Goal: Task Accomplishment & Management: Use online tool/utility

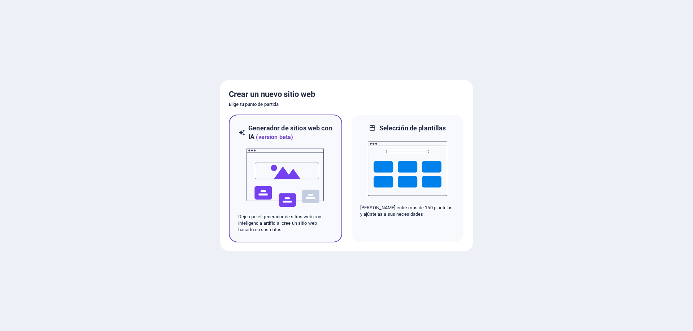
click at [293, 137] on font "(versión beta)" at bounding box center [274, 137] width 37 height 7
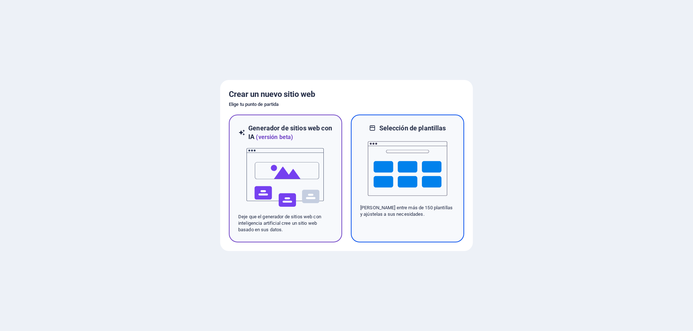
click at [410, 159] on img at bounding box center [407, 169] width 79 height 72
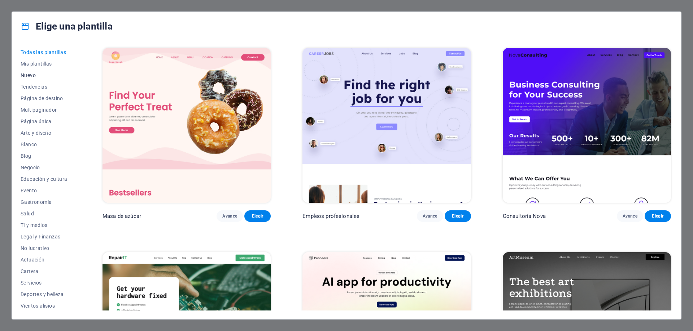
click at [31, 76] on font "Nuevo" at bounding box center [28, 75] width 15 height 6
click at [39, 121] on font "Página única" at bounding box center [36, 122] width 31 height 6
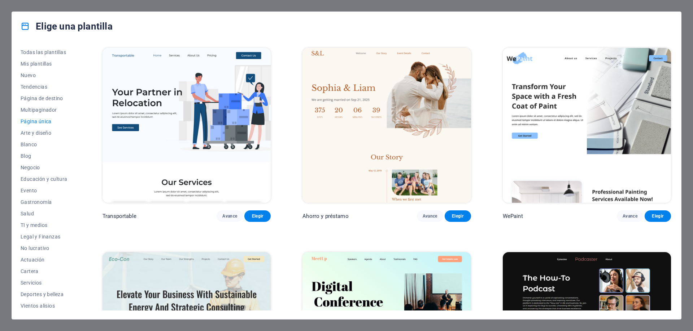
click at [346, 140] on img at bounding box center [386, 125] width 168 height 155
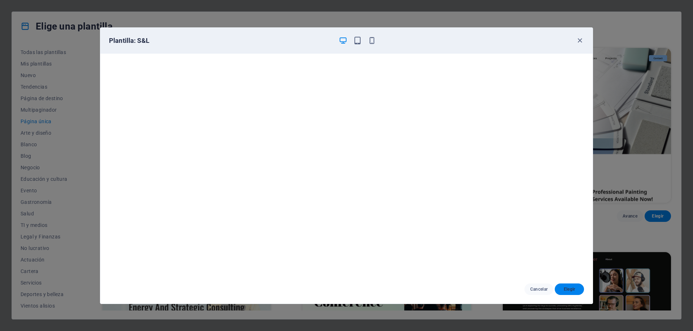
click at [571, 291] on font "Elegir" at bounding box center [569, 289] width 12 height 5
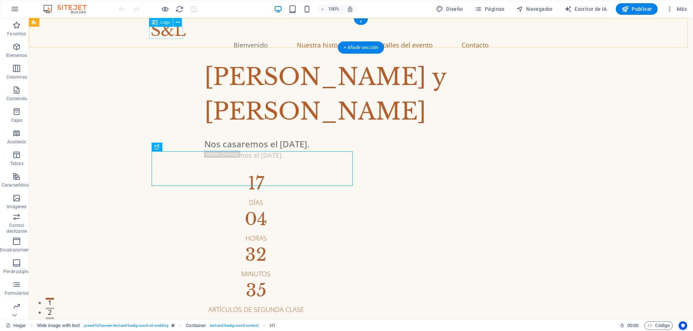
click at [159, 36] on div at bounding box center [360, 30] width 418 height 12
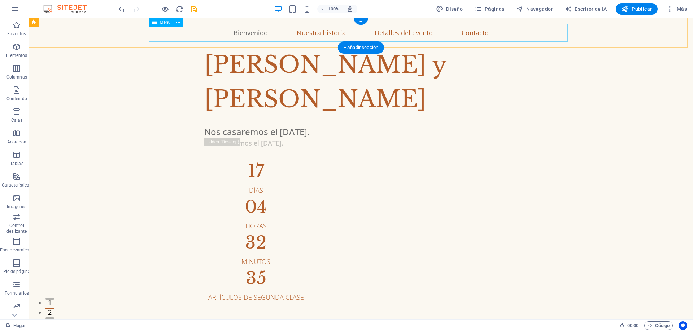
click at [257, 36] on nav "Bienvenido Nuestra historia Detalles del evento Contacto" at bounding box center [360, 33] width 418 height 18
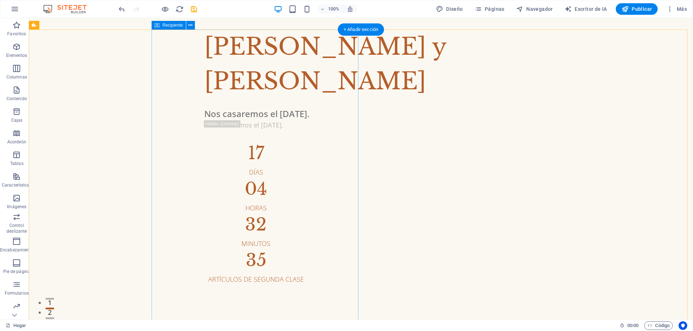
click at [265, 79] on div "[PERSON_NAME] y [PERSON_NAME] casaremos el [DATE]. Nos casaremos el [DATE]. 17 …" at bounding box center [421, 157] width 541 height 255
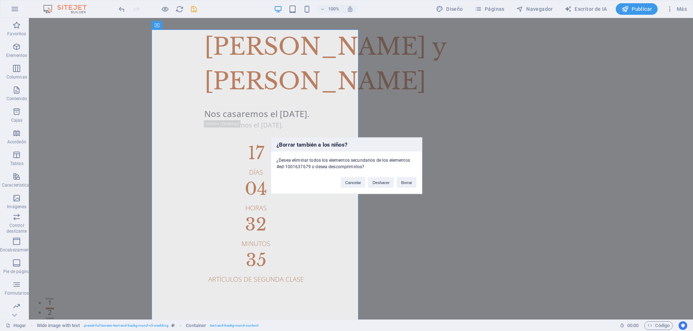
click at [282, 100] on div "¿Borrar también a los niños? ¿Desea eliminar todos los elementos secundarios de…" at bounding box center [346, 165] width 693 height 331
click at [406, 182] on font "Borrar" at bounding box center [406, 182] width 11 height 4
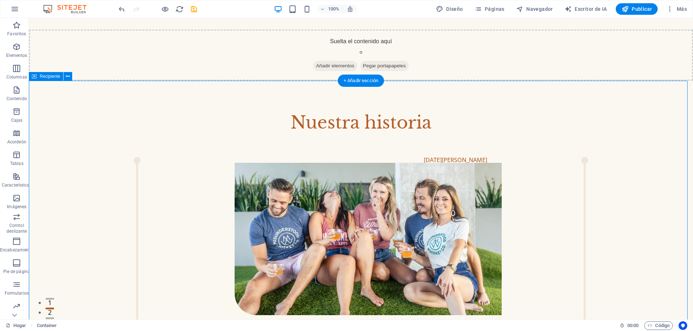
drag, startPoint x: 225, startPoint y: 104, endPoint x: 231, endPoint y: 124, distance: 21.0
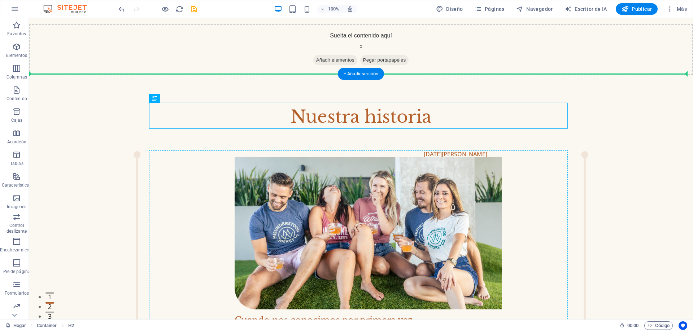
scroll to position [9, 0]
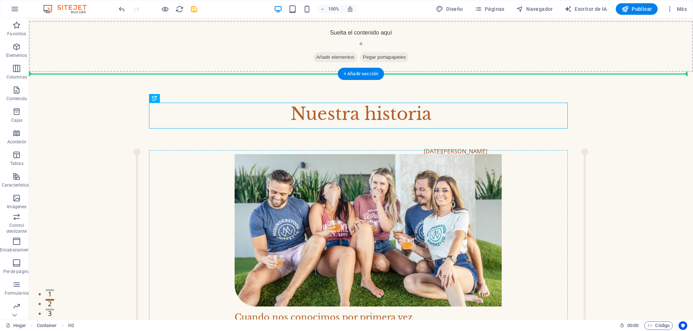
drag, startPoint x: 233, startPoint y: 122, endPoint x: 229, endPoint y: 277, distance: 154.8
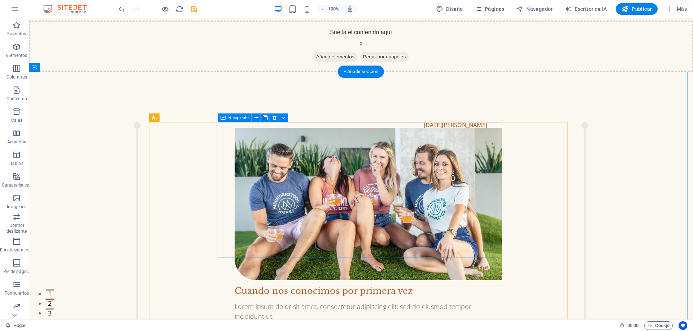
click at [275, 241] on div "[DATE][PERSON_NAME] Cuando nos conocimos por primera vez Lorem ipsum dolor sit …" at bounding box center [360, 221] width 281 height 199
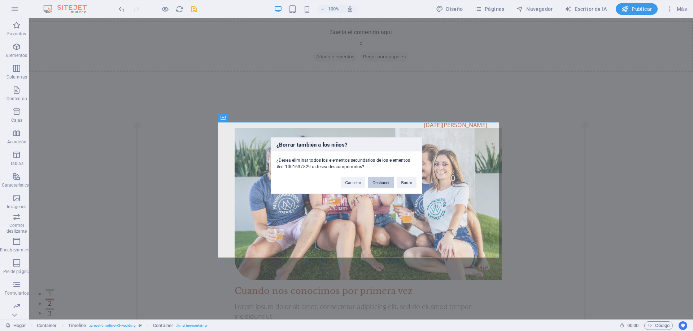
drag, startPoint x: 372, startPoint y: 185, endPoint x: 406, endPoint y: 195, distance: 35.3
click at [406, 195] on div "¿Borrar también a los niños? ¿Desea eliminar todos los elementos secundarios de…" at bounding box center [346, 165] width 693 height 331
click at [406, 181] on font "Borrar" at bounding box center [406, 182] width 11 height 4
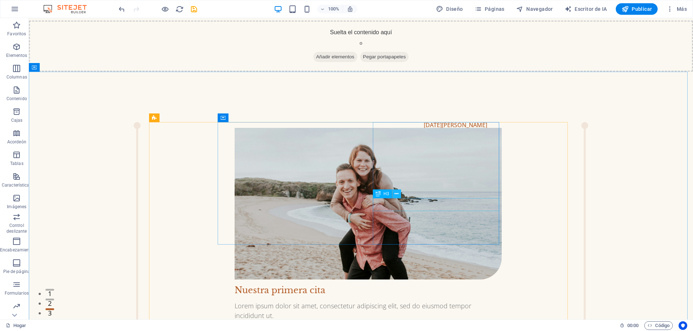
click at [397, 190] on icon at bounding box center [396, 194] width 4 height 8
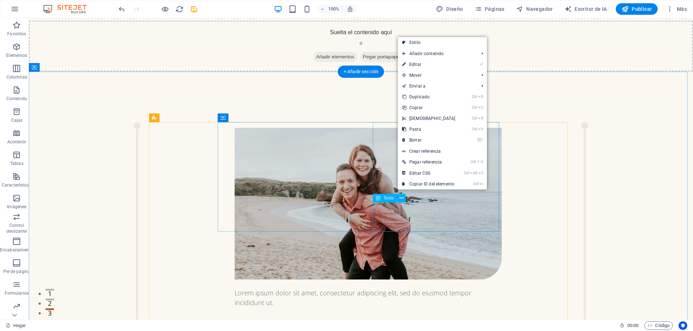
click at [403, 289] on div "Lorem ipsum dolor sit amet, consectetur adipiscing elit, sed do eiusmod tempor …" at bounding box center [367, 298] width 267 height 19
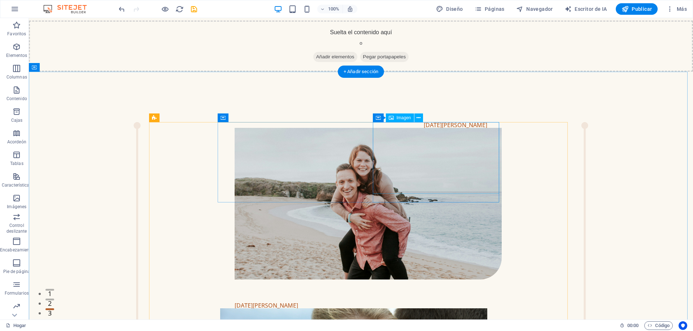
click at [410, 188] on figure at bounding box center [367, 204] width 267 height 152
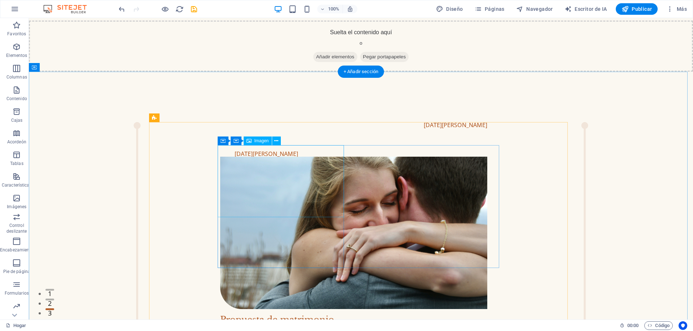
click at [293, 195] on figure at bounding box center [353, 233] width 267 height 153
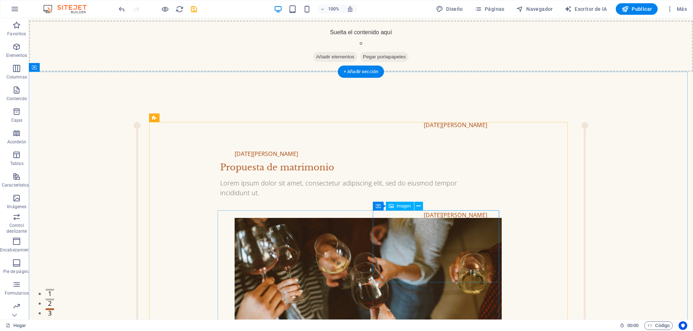
click at [414, 246] on figure at bounding box center [367, 294] width 267 height 153
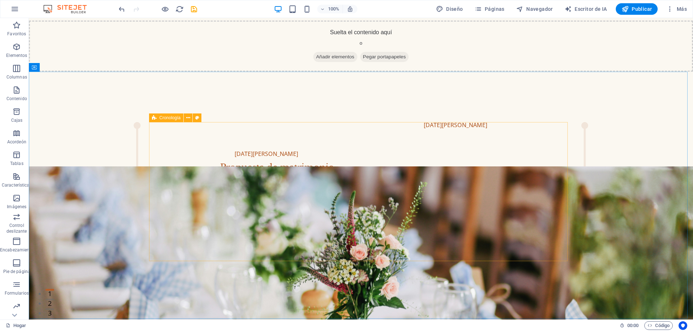
click at [175, 118] on font "Cronología" at bounding box center [169, 117] width 21 height 5
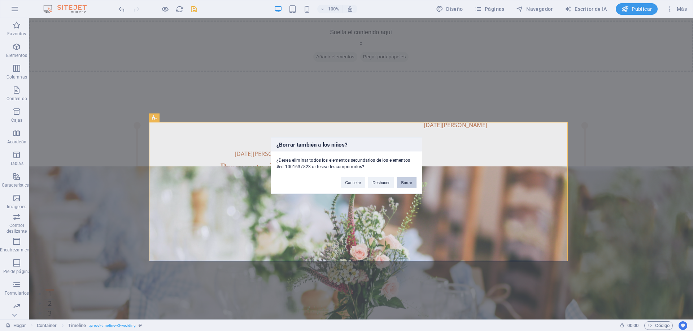
click at [405, 186] on button "Borrar" at bounding box center [406, 182] width 20 height 11
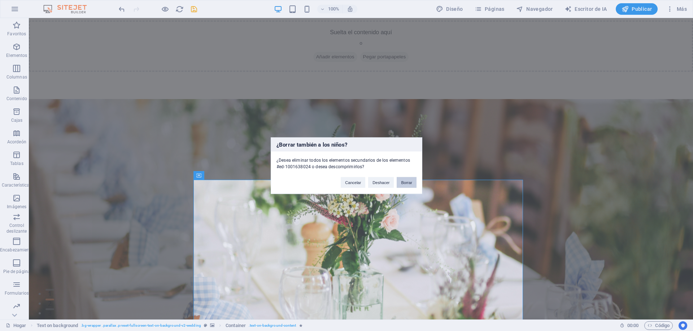
drag, startPoint x: 404, startPoint y: 180, endPoint x: 375, endPoint y: 162, distance: 34.0
click at [404, 180] on button "Borrar" at bounding box center [406, 182] width 20 height 11
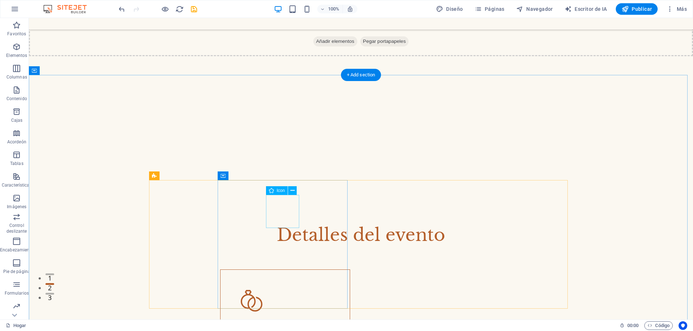
scroll to position [117, 0]
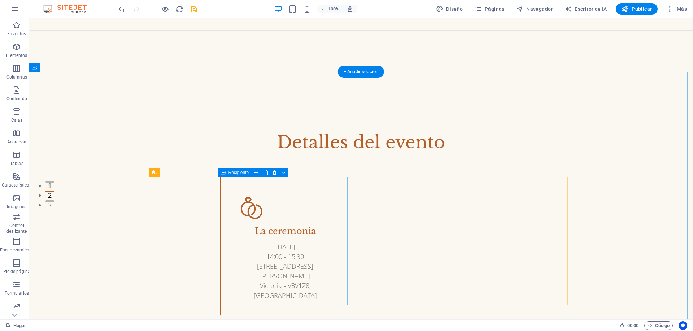
click at [312, 208] on div "La ceremonia [DATE] 14:00 - 15:30 [STREET_ADDRESS][PERSON_NAME]" at bounding box center [285, 246] width 130 height 139
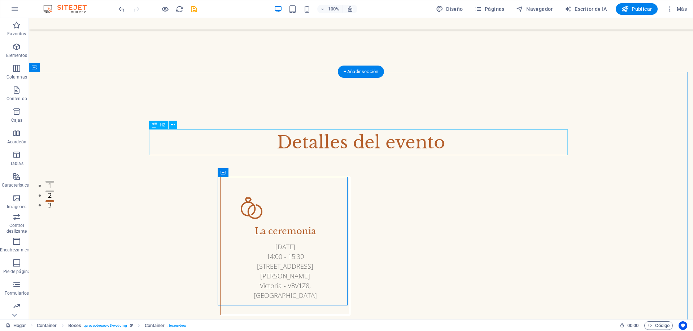
click at [299, 140] on div "Detalles del evento" at bounding box center [360, 142] width 418 height 26
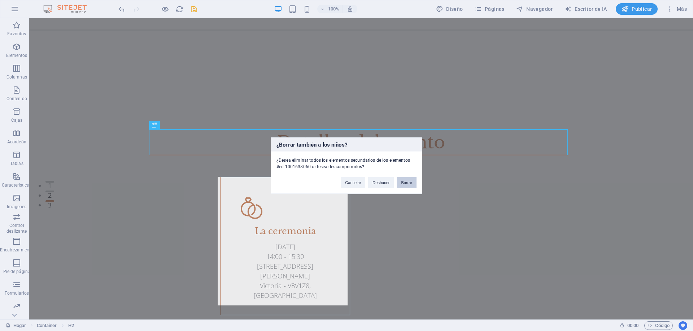
click at [404, 182] on font "Borrar" at bounding box center [406, 182] width 11 height 4
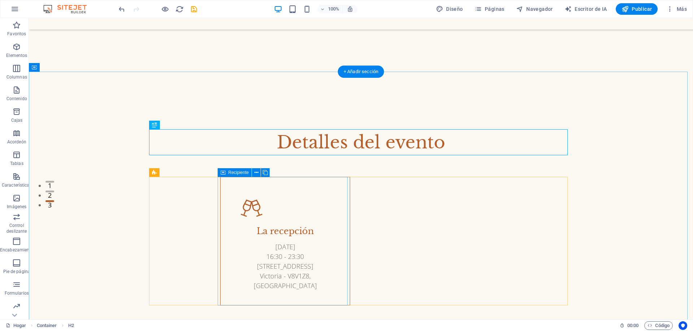
click at [317, 212] on div "La recepción [DATE] 16:30 - 23:30 [STREET_ADDRESS]" at bounding box center [285, 241] width 130 height 129
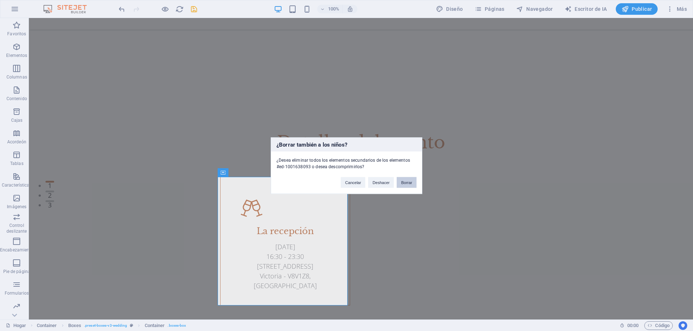
click at [409, 182] on font "Borrar" at bounding box center [406, 182] width 11 height 4
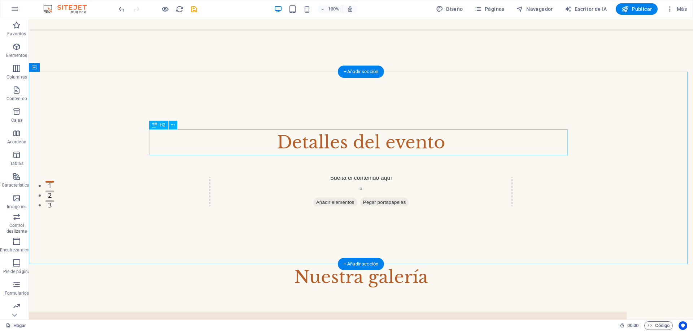
click at [301, 150] on div "Detalles del evento" at bounding box center [360, 142] width 418 height 26
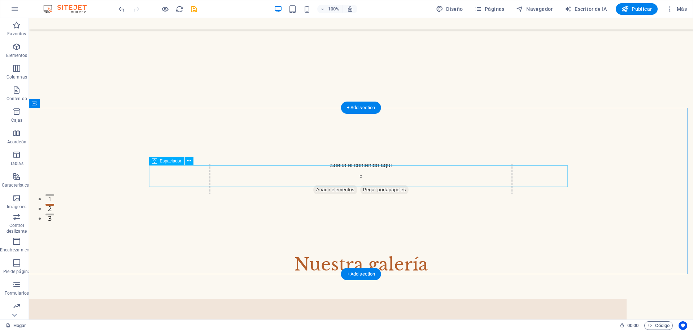
scroll to position [0, 0]
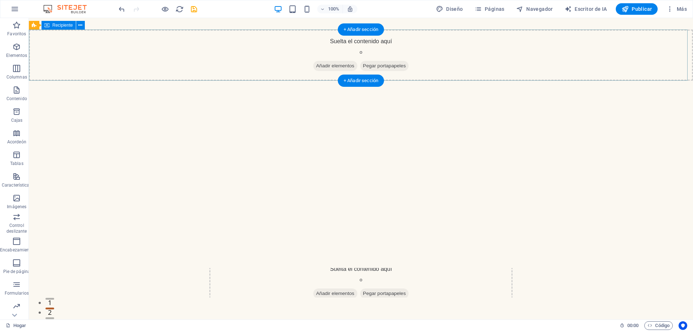
click at [326, 67] on font "Añadir elementos" at bounding box center [335, 65] width 38 height 5
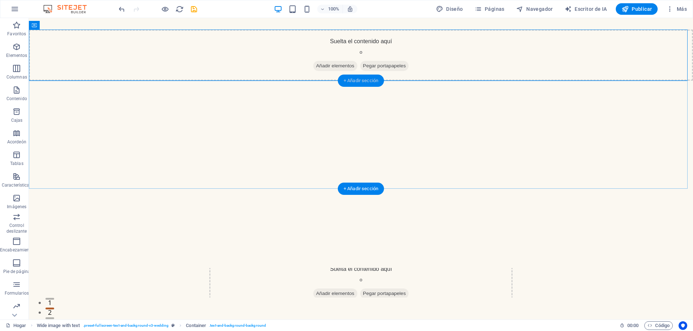
click at [352, 81] on font "+ Añadir sección" at bounding box center [360, 80] width 35 height 5
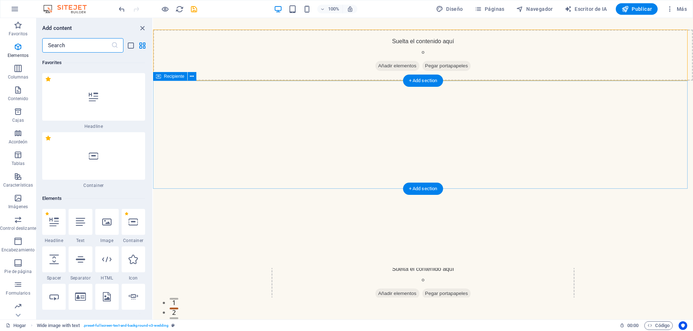
scroll to position [2208, 0]
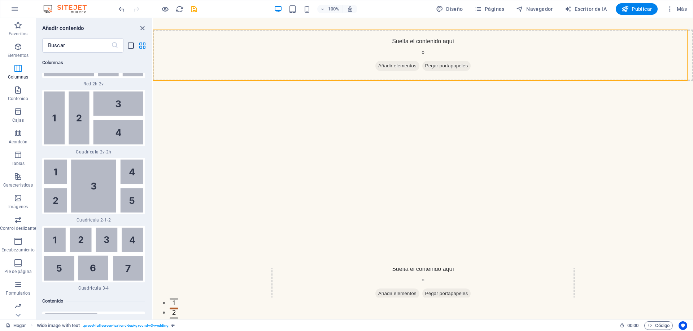
click at [129, 47] on icon "vista de lista" at bounding box center [131, 45] width 8 height 8
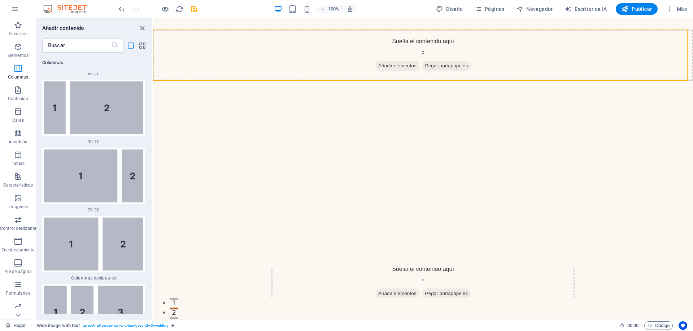
scroll to position [3425, 0]
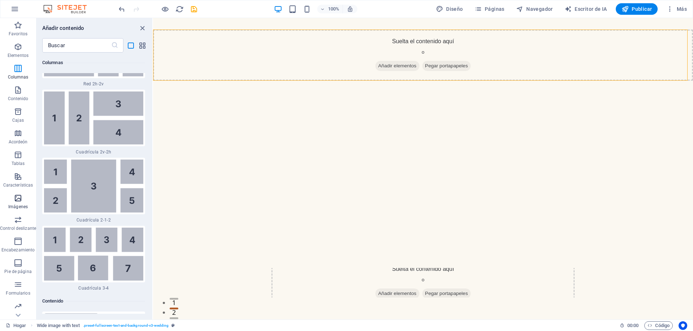
click at [18, 202] on icon "button" at bounding box center [18, 198] width 9 height 9
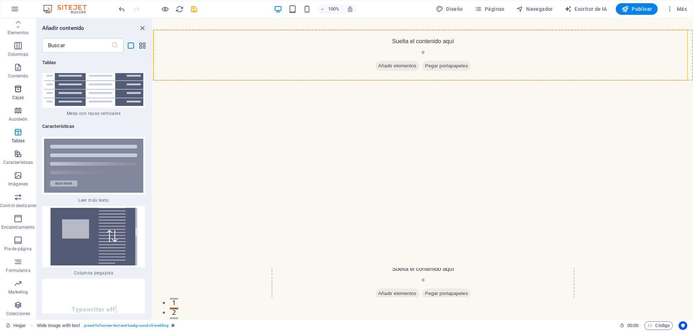
scroll to position [6532, 0]
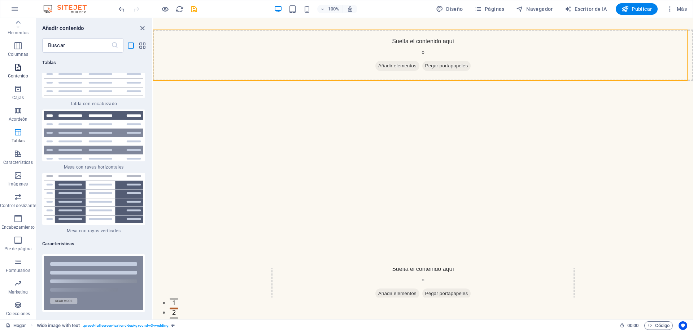
click at [17, 66] on icon "button" at bounding box center [18, 67] width 9 height 9
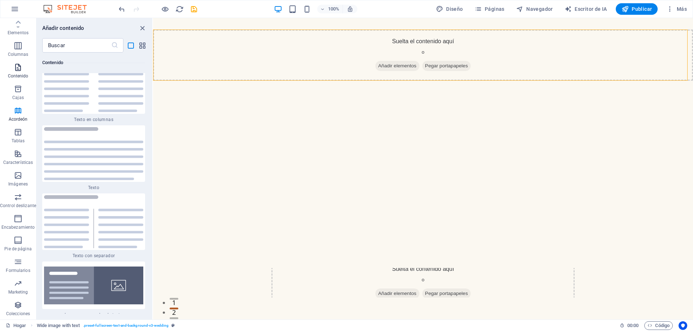
scroll to position [3672, 0]
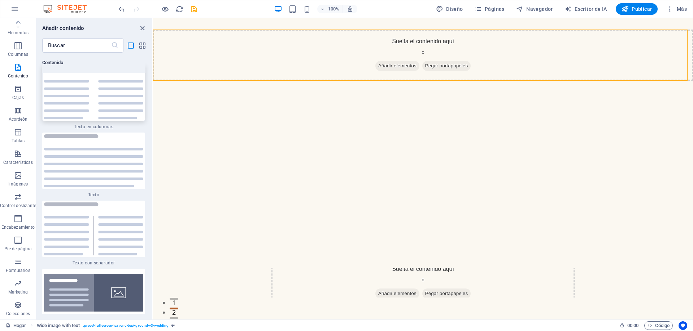
click at [71, 106] on img at bounding box center [93, 93] width 99 height 53
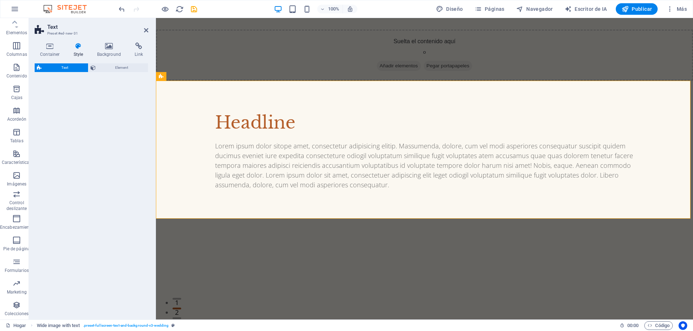
select select "rem"
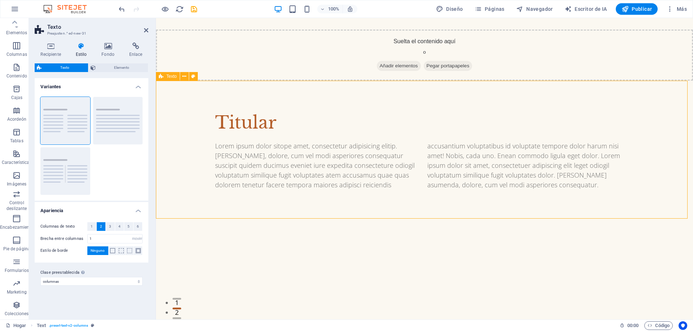
click at [193, 126] on div "Titular Lorem ipsum dolor sitope amet, consectetur adipisicing elitip. [PERSON_…" at bounding box center [424, 150] width 537 height 138
click at [195, 75] on button at bounding box center [193, 76] width 9 height 9
click at [184, 78] on icon at bounding box center [184, 77] width 4 height 8
click at [181, 76] on button at bounding box center [184, 76] width 9 height 9
click at [400, 120] on div "Titular" at bounding box center [424, 123] width 418 height 26
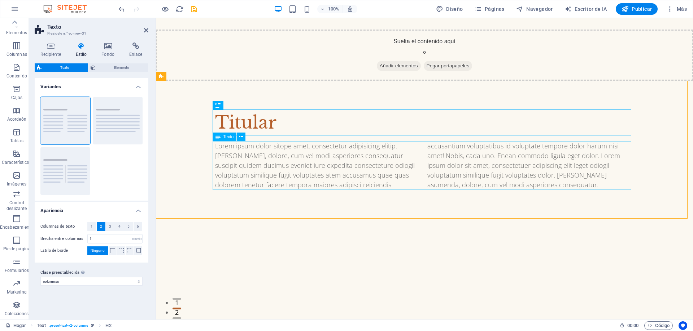
click at [377, 149] on div "Lorem ipsum dolor sitope amet, consectetur adipisicing elitip. [PERSON_NAME], d…" at bounding box center [424, 165] width 418 height 49
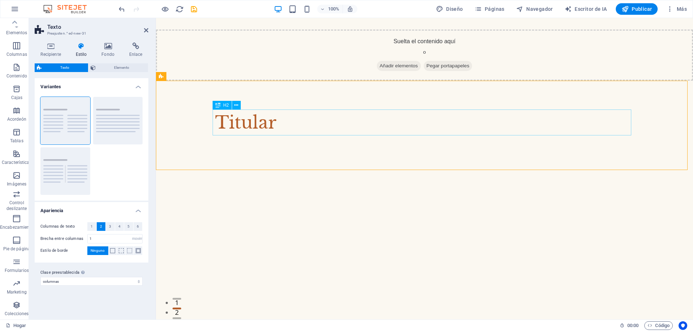
click at [269, 124] on div "Titular" at bounding box center [424, 123] width 418 height 26
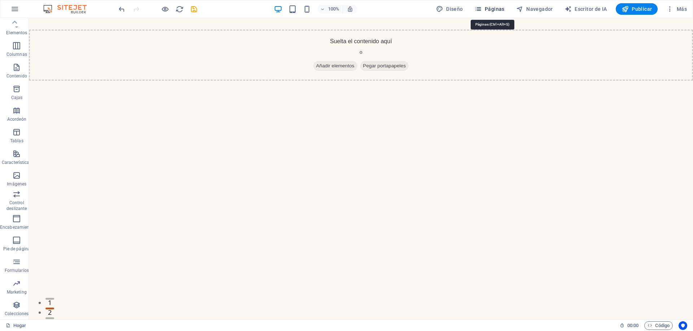
click at [478, 10] on icon "button" at bounding box center [477, 8] width 7 height 7
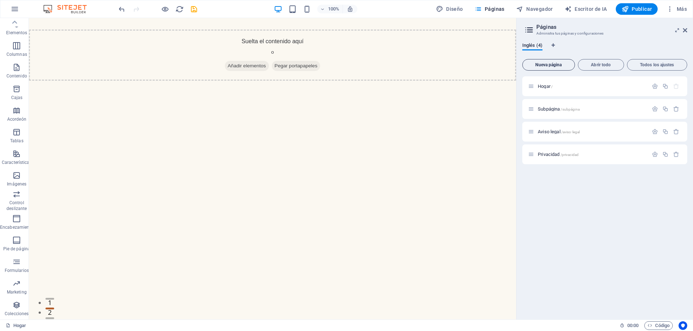
click at [554, 63] on font "Nueva página" at bounding box center [548, 64] width 26 height 5
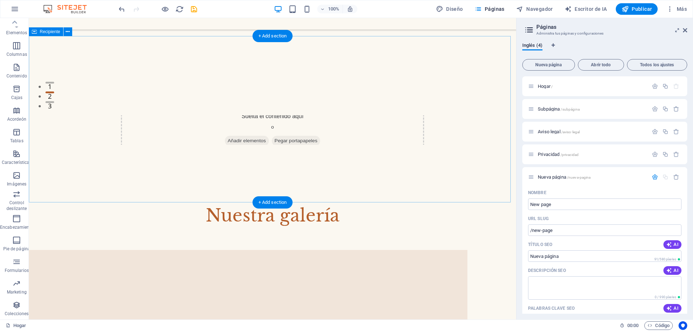
scroll to position [397, 0]
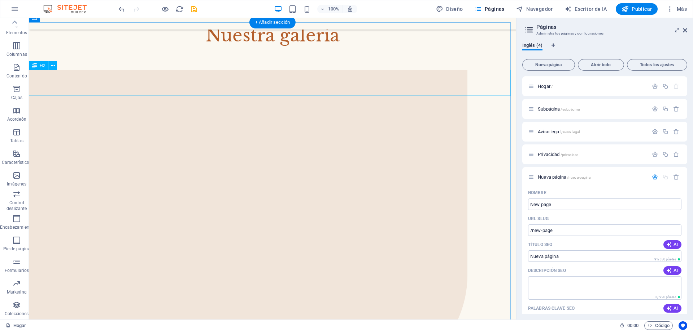
click at [269, 48] on div "Nuestra galería" at bounding box center [272, 35] width 487 height 26
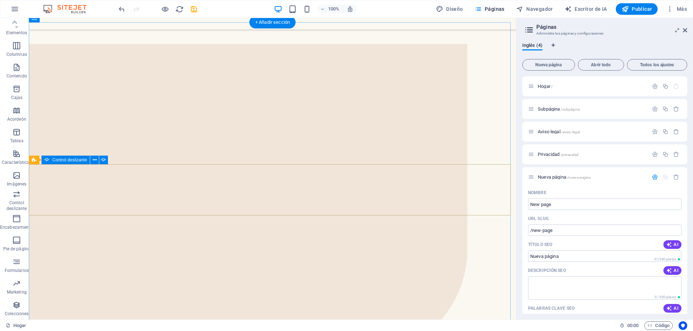
click at [418, 95] on div "Drop content here or Add elements Paste clipboard Suelta el contenido aquí o Añ…" at bounding box center [272, 69] width 487 height 51
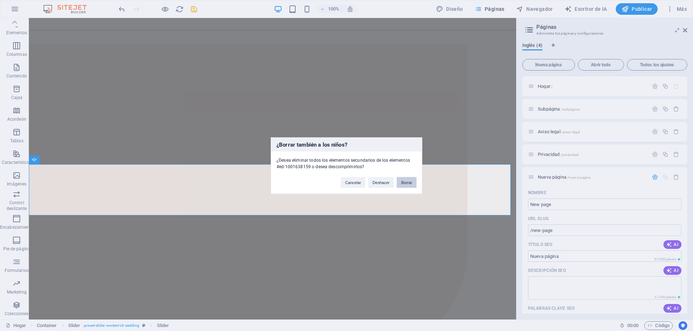
click at [406, 181] on font "Borrar" at bounding box center [406, 182] width 11 height 4
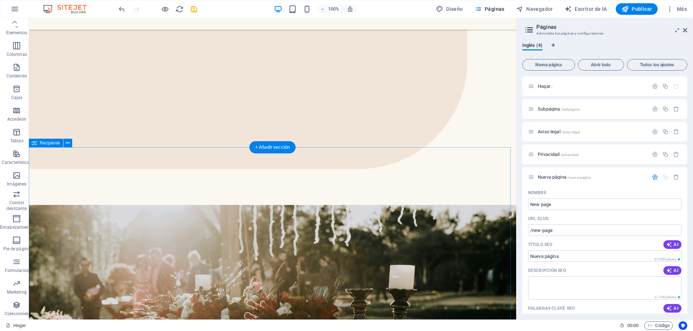
scroll to position [685, 0]
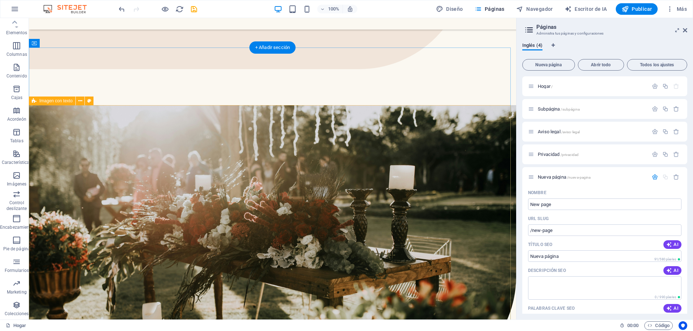
click at [198, 195] on figure at bounding box center [272, 245] width 487 height 280
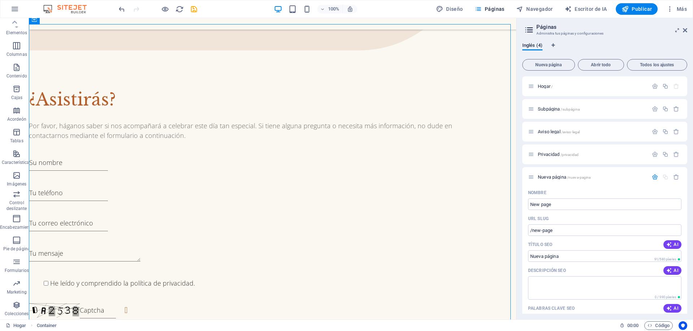
drag, startPoint x: 121, startPoint y: 109, endPoint x: 245, endPoint y: 333, distance: 256.4
click at [245, 331] on html "Saltar al contenido principal Menú Suelta el contenido aquí o Añadir elementos …" at bounding box center [272, 190] width 487 height 1753
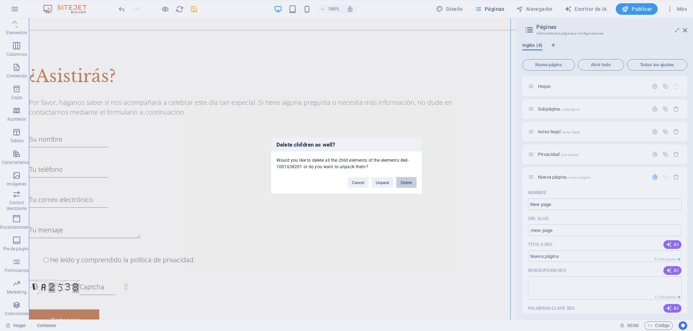
scroll to position [737, 0]
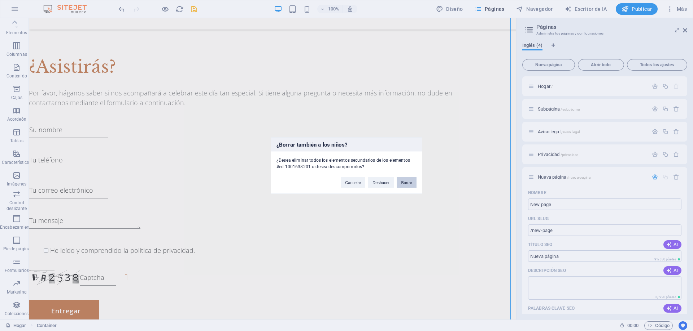
click at [409, 185] on button "Borrar" at bounding box center [406, 182] width 20 height 11
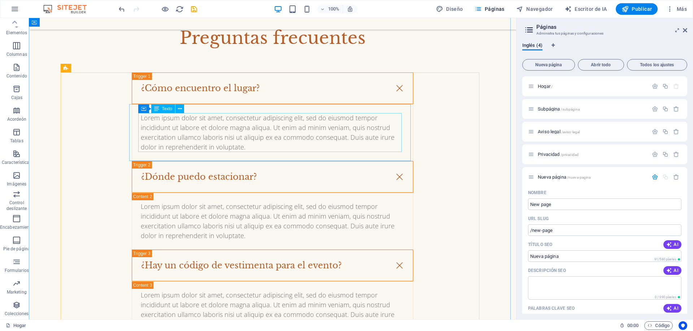
click at [311, 130] on div "Lorem ipsum dolor sit amet, consectetur adipiscing elit, sed do eiusmod tempor …" at bounding box center [272, 132] width 263 height 39
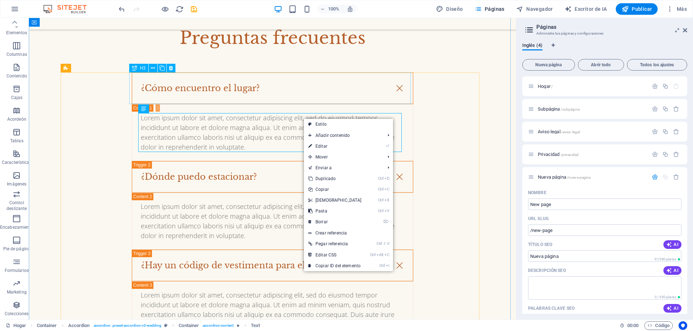
click at [324, 85] on div "¿Cómo encuentro el lugar?" at bounding box center [272, 88] width 281 height 32
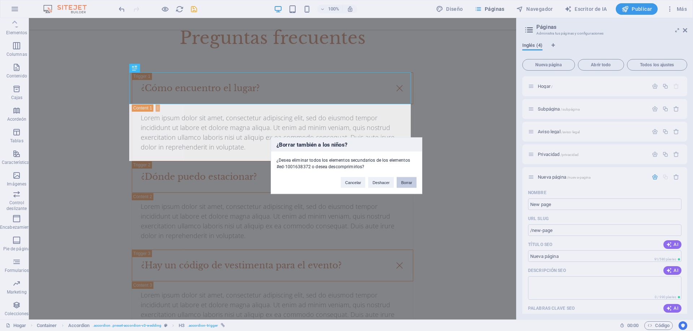
click at [406, 182] on font "Borrar" at bounding box center [406, 182] width 11 height 4
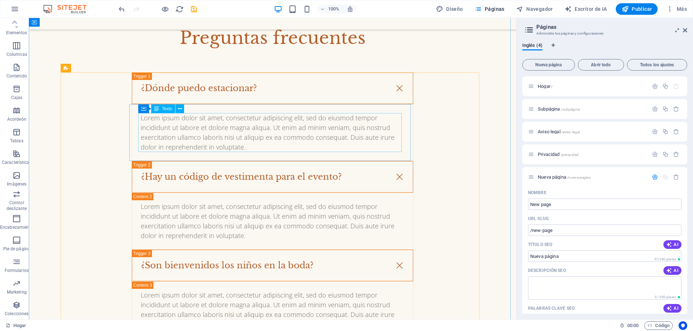
click at [326, 133] on div "Lorem ipsum dolor sit amet, consectetur adipiscing elit, sed do eiusmod tempor …" at bounding box center [272, 132] width 263 height 39
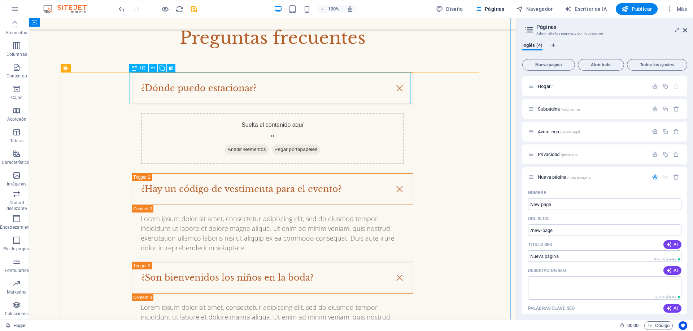
click at [308, 87] on div "¿Dónde puedo estacionar?" at bounding box center [272, 88] width 281 height 32
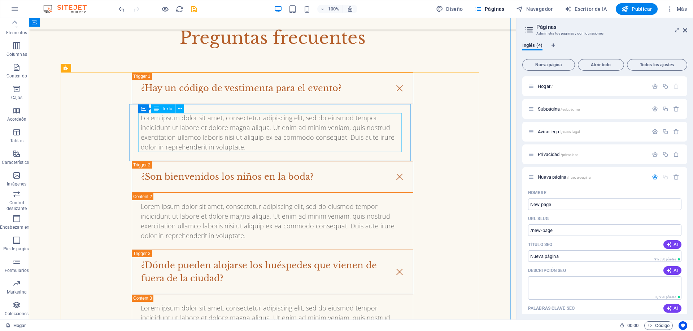
click at [317, 145] on div "Lorem ipsum dolor sit amet, consectetur adipiscing elit, sed do eiusmod tempor …" at bounding box center [272, 132] width 263 height 39
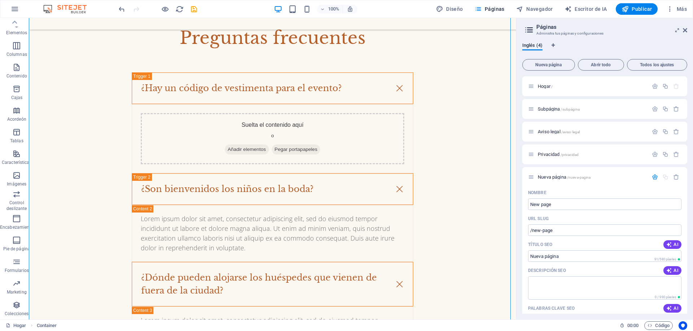
scroll to position [750, 0]
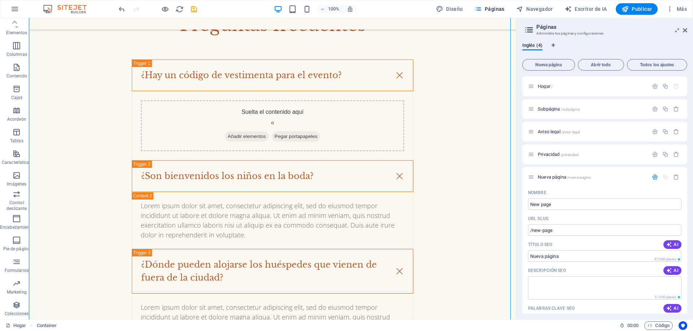
drag, startPoint x: 129, startPoint y: 80, endPoint x: 359, endPoint y: 300, distance: 317.9
click at [360, 302] on div "¿Hay un código de vestimenta para el evento? Suelta el contenido aquí o Añadir …" at bounding box center [272, 205] width 418 height 291
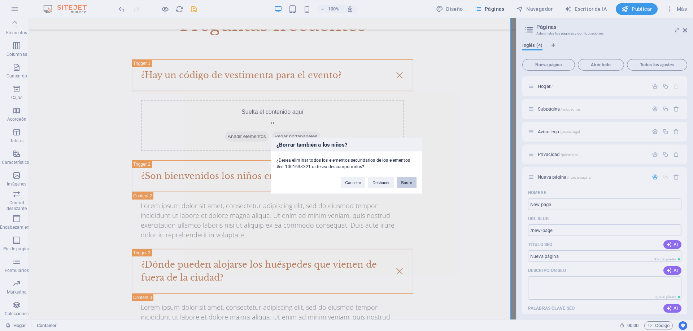
click at [402, 183] on font "Borrar" at bounding box center [406, 182] width 11 height 4
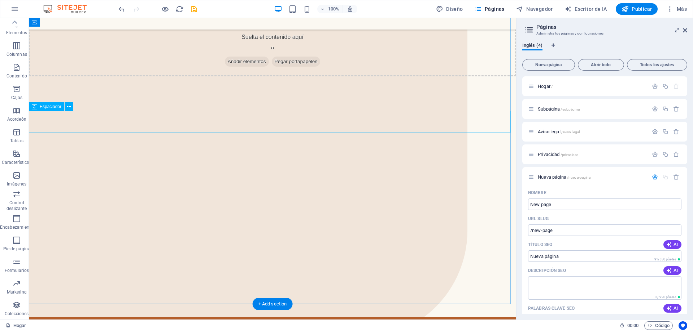
scroll to position [433, 0]
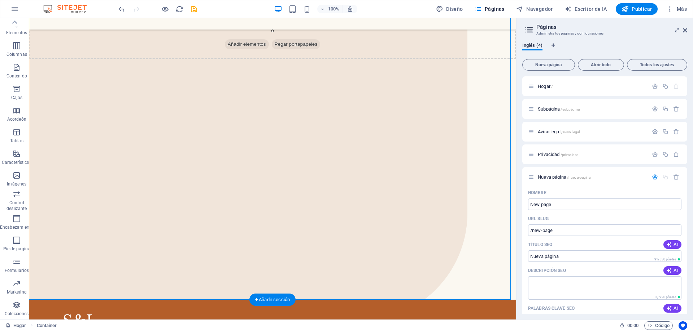
drag, startPoint x: 172, startPoint y: 97, endPoint x: 343, endPoint y: 231, distance: 216.5
click at [343, 231] on div "Suelta el contenido aquí o Añadir elementos Pegar portapapeles" at bounding box center [272, 143] width 487 height 314
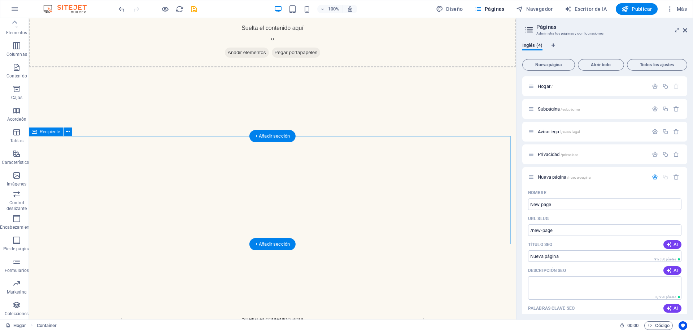
scroll to position [0, 0]
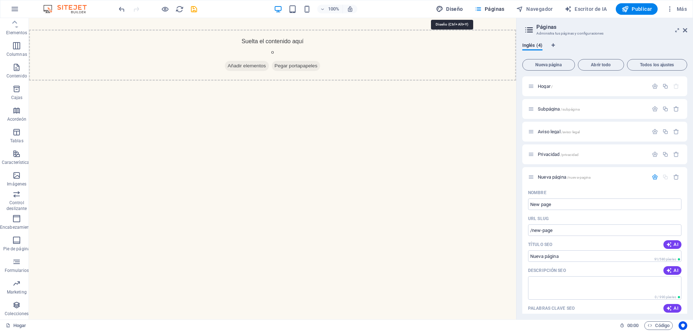
click at [448, 10] on font "Diseño" at bounding box center [454, 9] width 17 height 6
select select "px"
select select "300"
select select "px"
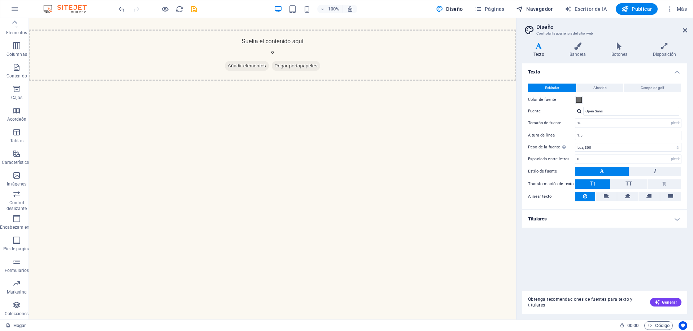
click at [531, 7] on font "Navegador" at bounding box center [539, 9] width 27 height 6
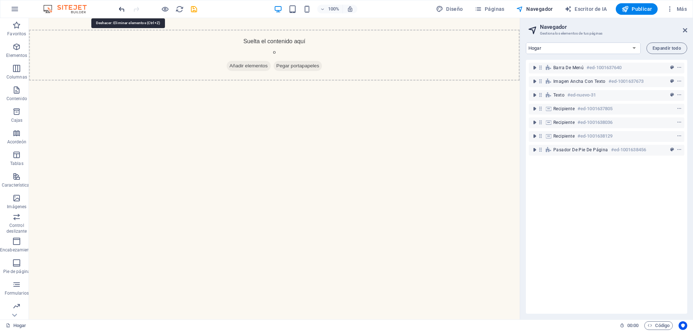
click at [122, 11] on icon "deshacer" at bounding box center [122, 9] width 8 height 8
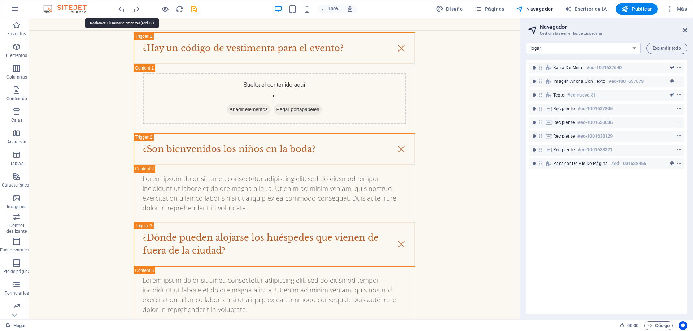
drag, startPoint x: 122, startPoint y: 11, endPoint x: 129, endPoint y: 11, distance: 6.9
click at [128, 11] on div at bounding box center [157, 9] width 81 height 12
click at [135, 11] on icon "rehacer" at bounding box center [136, 9] width 8 height 8
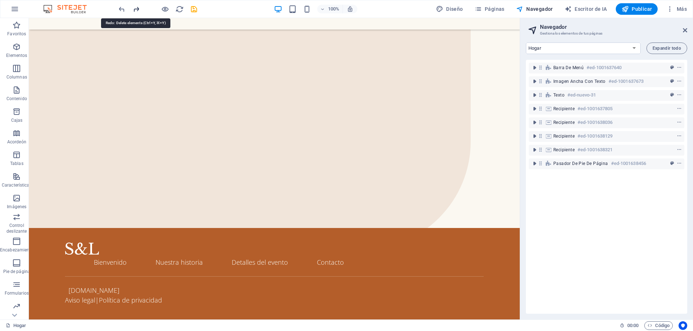
scroll to position [482, 0]
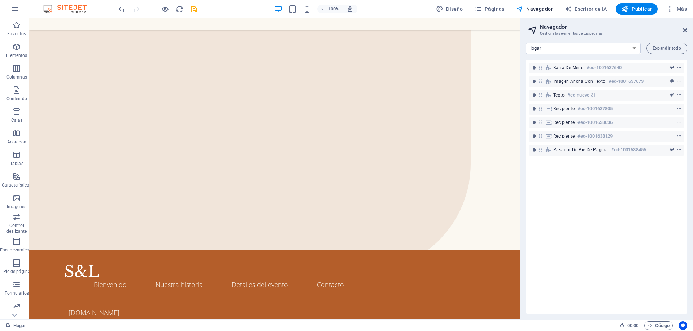
click at [135, 11] on div at bounding box center [157, 9] width 81 height 12
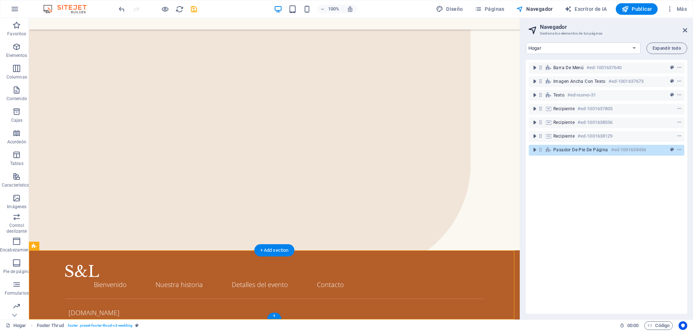
drag, startPoint x: 184, startPoint y: 279, endPoint x: 450, endPoint y: 312, distance: 268.6
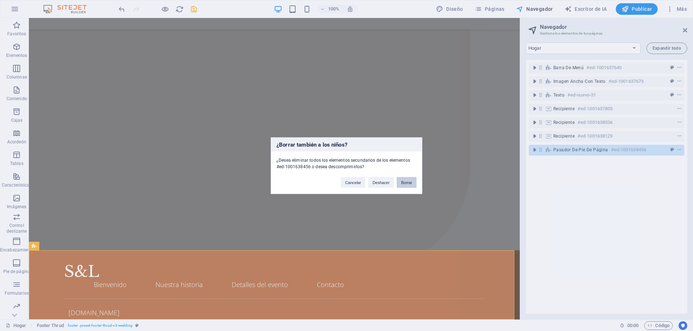
drag, startPoint x: 400, startPoint y: 181, endPoint x: 371, endPoint y: 164, distance: 33.7
click at [400, 181] on button "Borrar" at bounding box center [406, 182] width 20 height 11
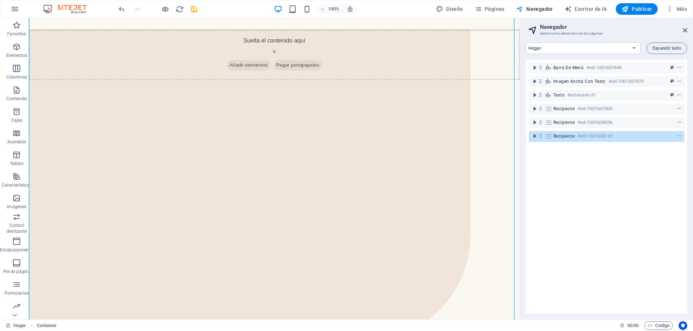
scroll to position [410, 0]
drag, startPoint x: 439, startPoint y: 291, endPoint x: 167, endPoint y: 64, distance: 354.6
click at [167, 64] on div "Suelta el contenido aquí o Añadir elementos Pegar portapapeles" at bounding box center [274, 166] width 491 height 314
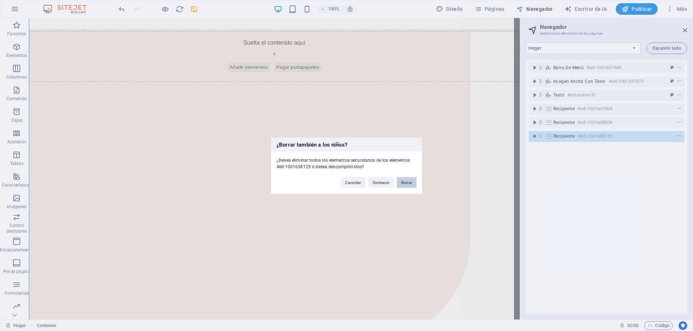
click at [402, 180] on button "Borrar" at bounding box center [406, 182] width 20 height 11
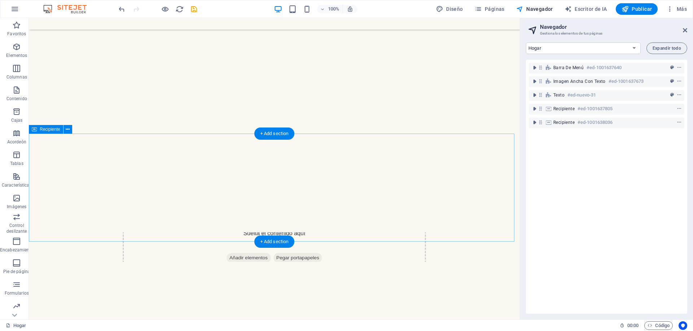
scroll to position [0, 0]
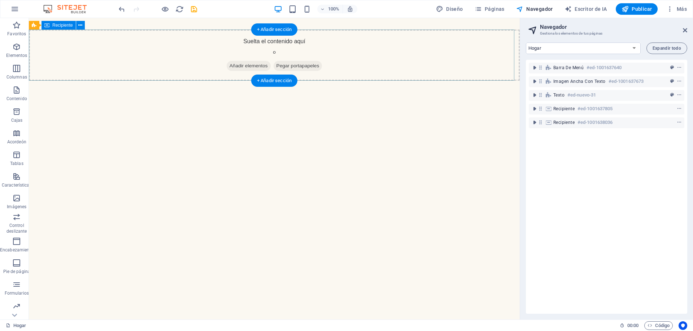
click at [290, 67] on font "Pegar portapapeles" at bounding box center [297, 65] width 43 height 5
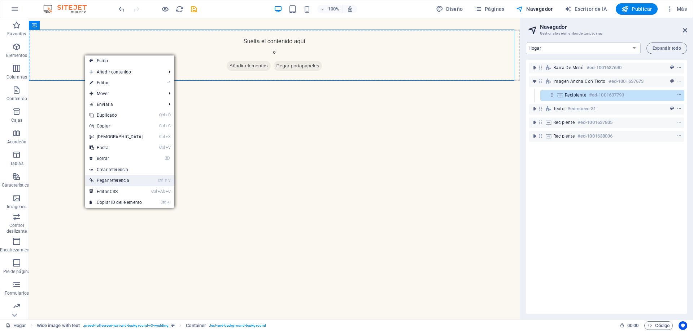
click at [125, 181] on font "Pegar referencia" at bounding box center [113, 180] width 32 height 5
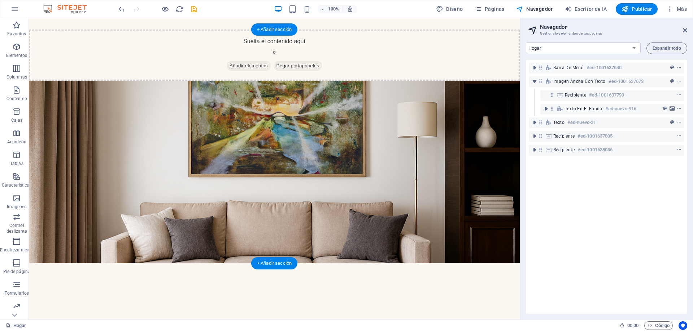
click at [146, 100] on figure at bounding box center [274, 172] width 491 height 183
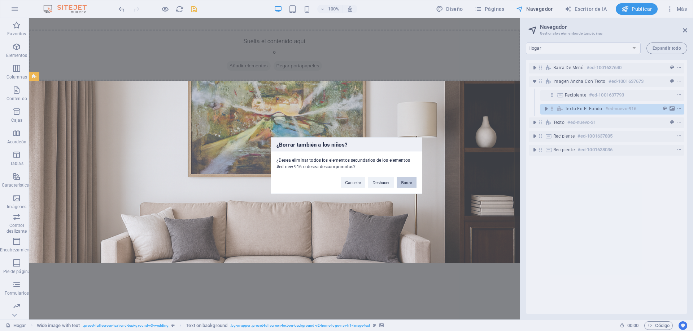
click at [412, 182] on button "Borrar" at bounding box center [406, 182] width 20 height 11
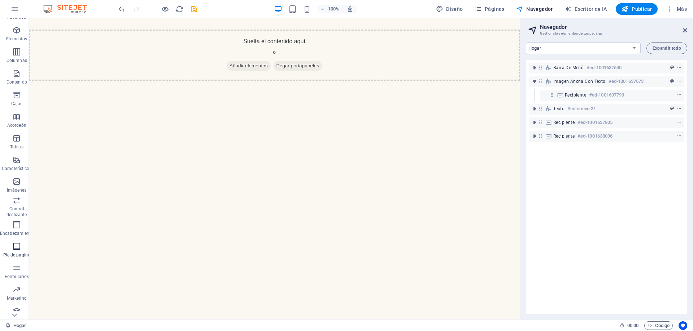
scroll to position [23, 0]
